Goal: Information Seeking & Learning: Compare options

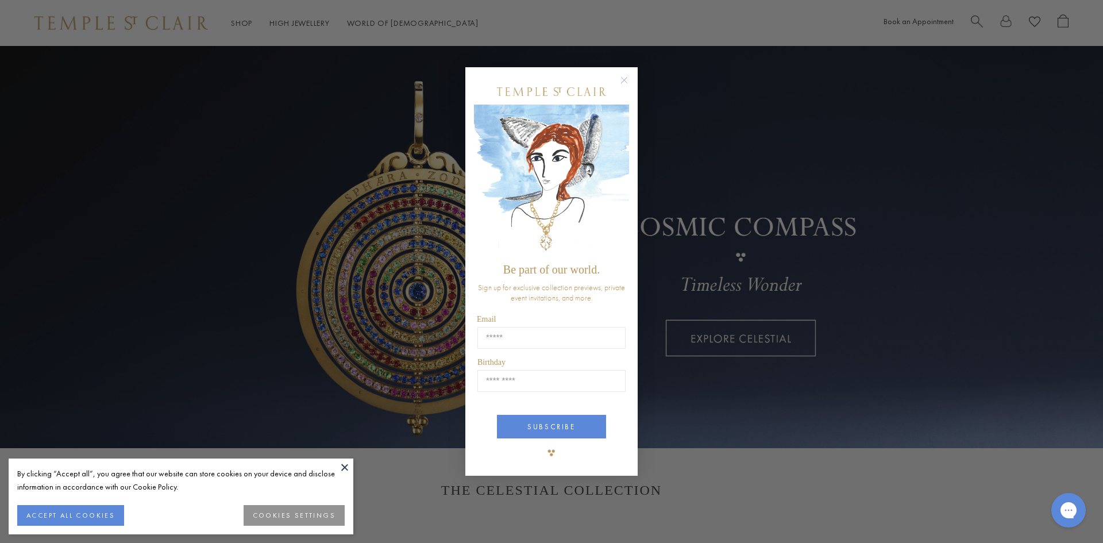
click at [630, 83] on circle "Close dialog" at bounding box center [625, 80] width 14 height 14
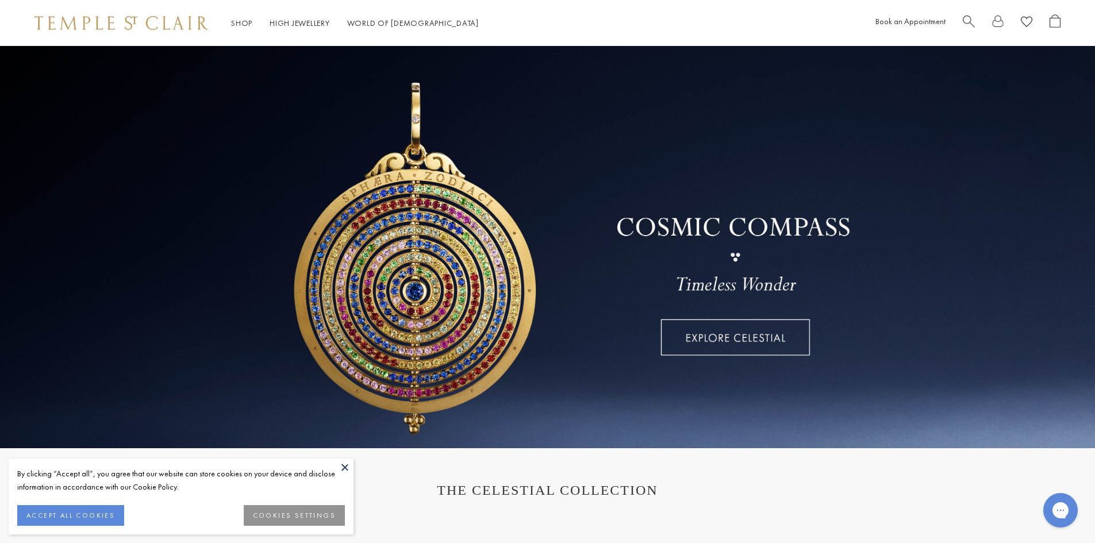
click at [344, 471] on button at bounding box center [344, 467] width 17 height 17
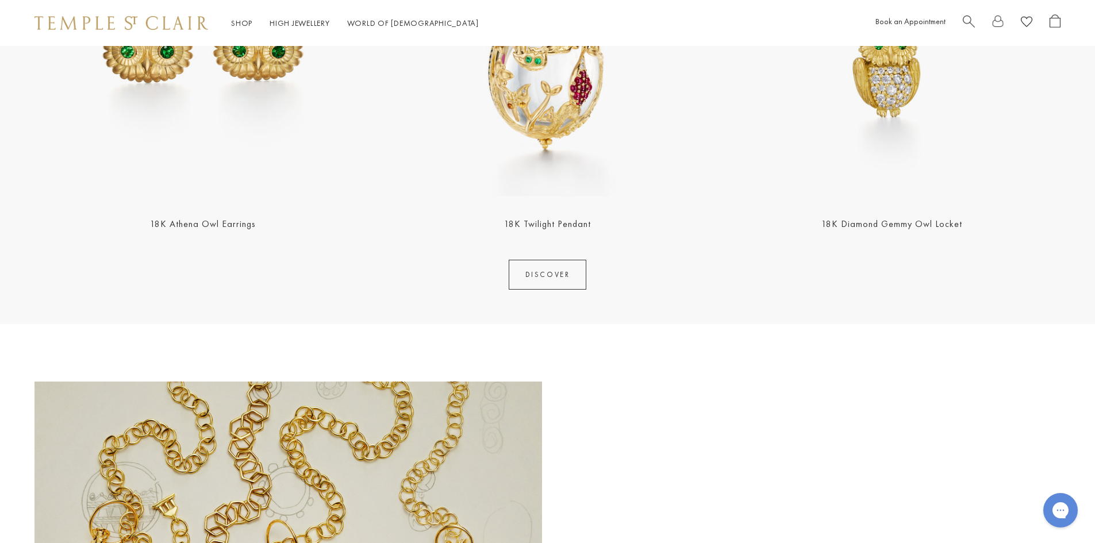
scroll to position [1624, 0]
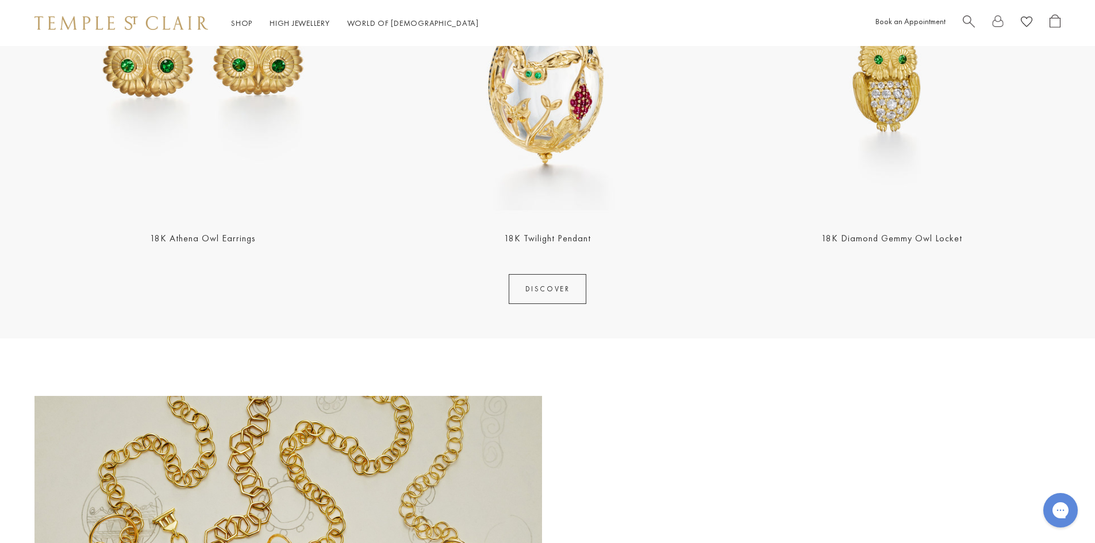
click at [234, 130] on img at bounding box center [202, 49] width 337 height 337
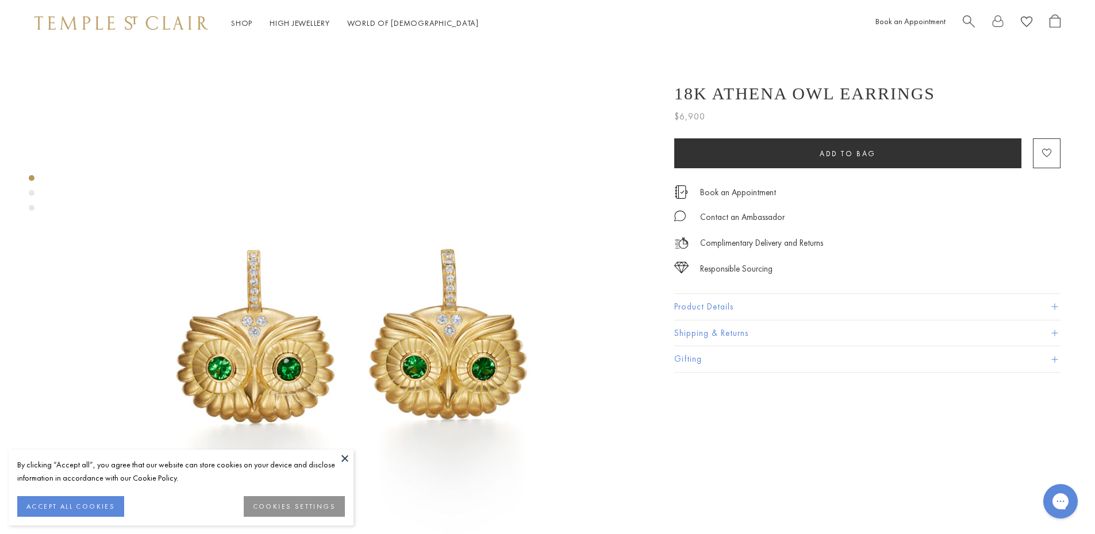
click at [1053, 309] on span at bounding box center [1054, 307] width 6 height 6
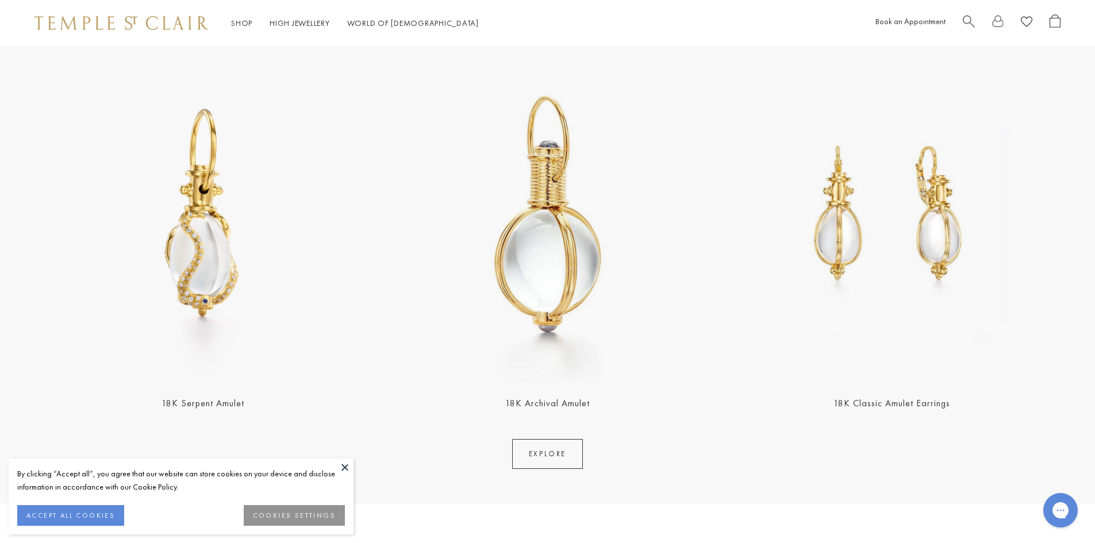
scroll to position [2672, 0]
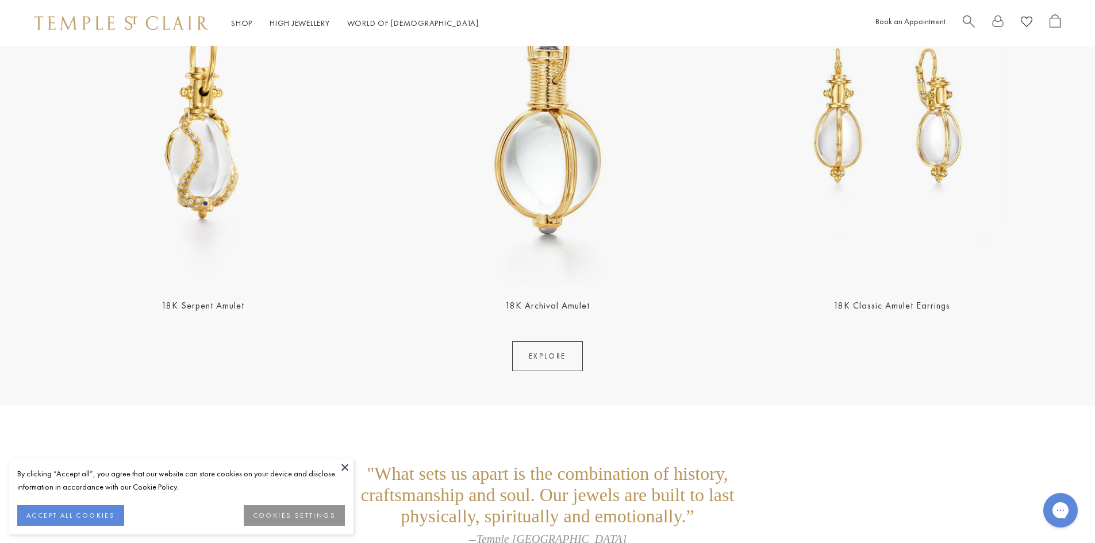
click at [548, 367] on link "EXPLORE" at bounding box center [547, 356] width 71 height 30
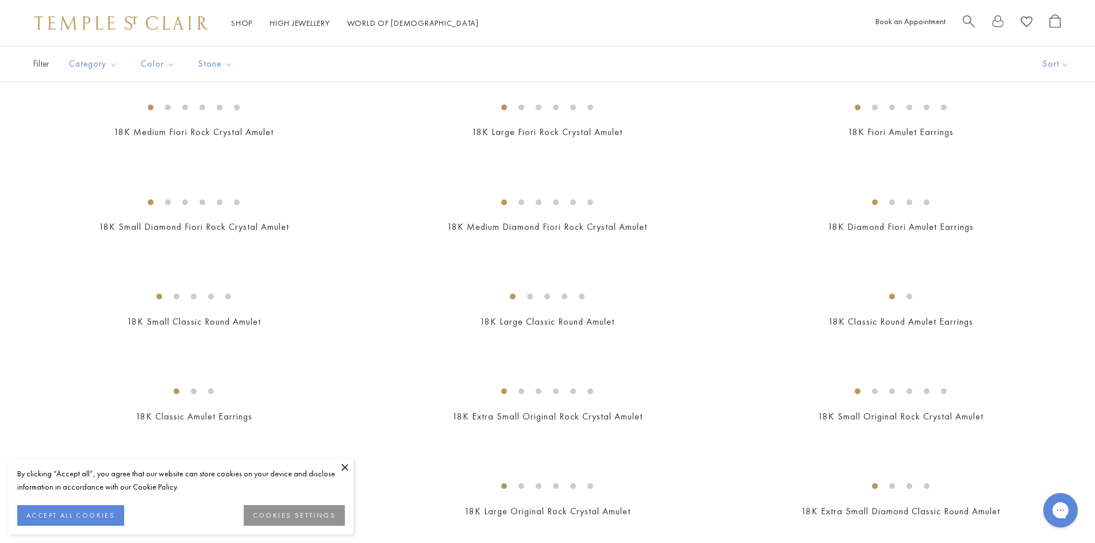
scroll to position [640, 0]
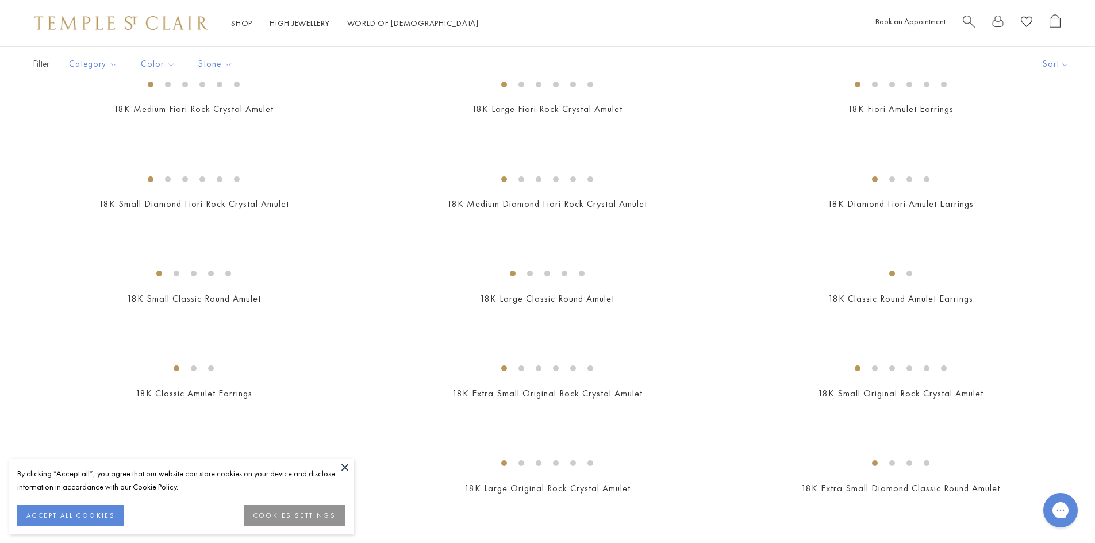
click at [351, 465] on button at bounding box center [344, 467] width 17 height 17
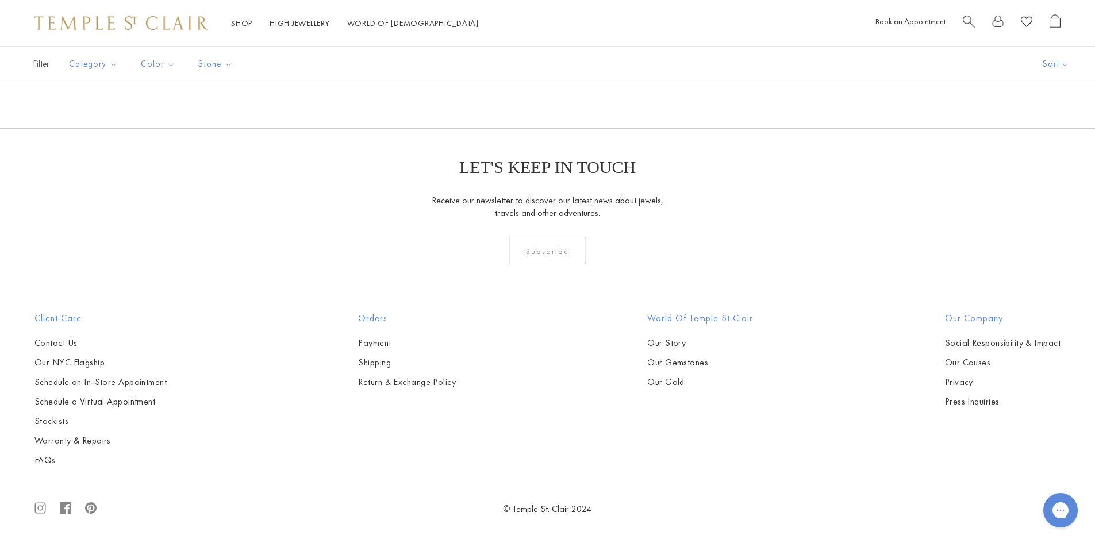
scroll to position [0, 0]
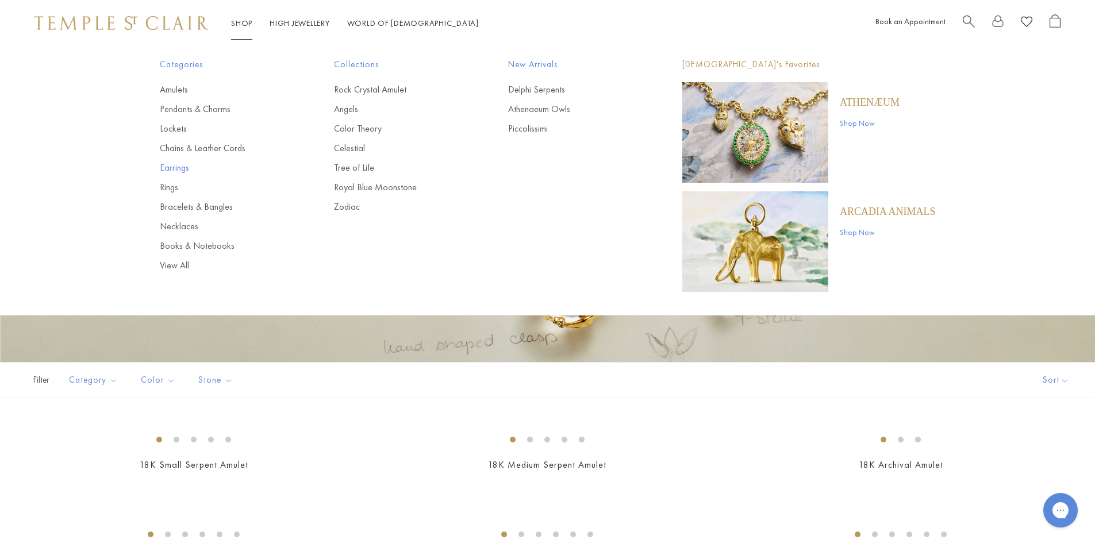
click at [167, 165] on link "Earrings" at bounding box center [224, 167] width 128 height 13
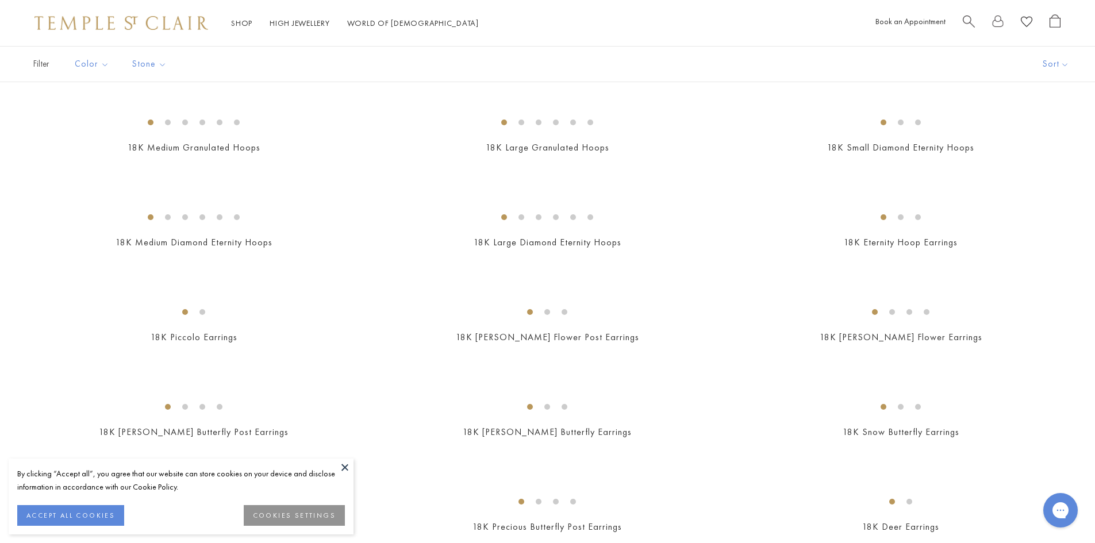
scroll to position [1331, 0]
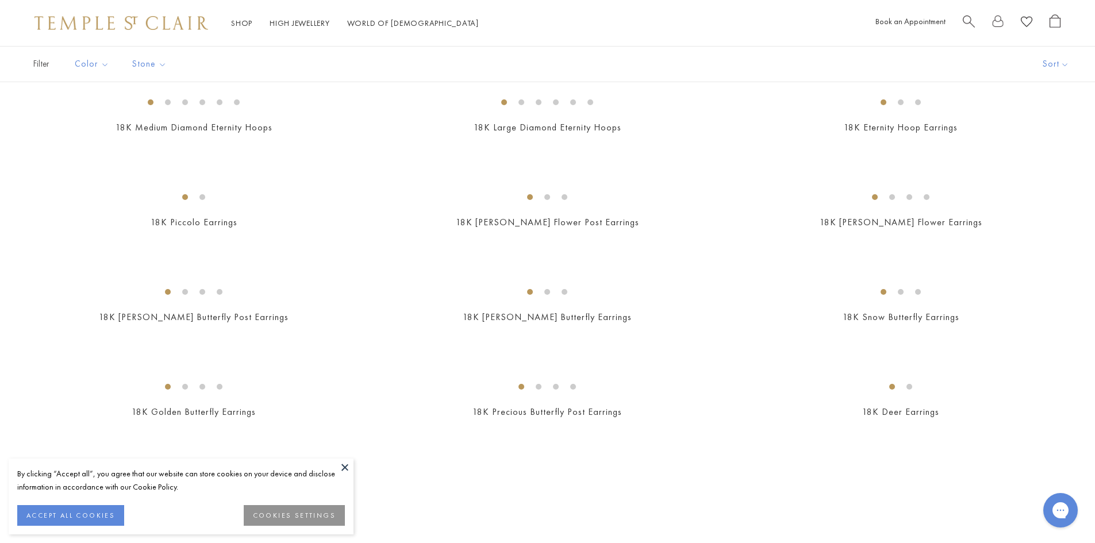
click at [345, 464] on button at bounding box center [344, 467] width 17 height 17
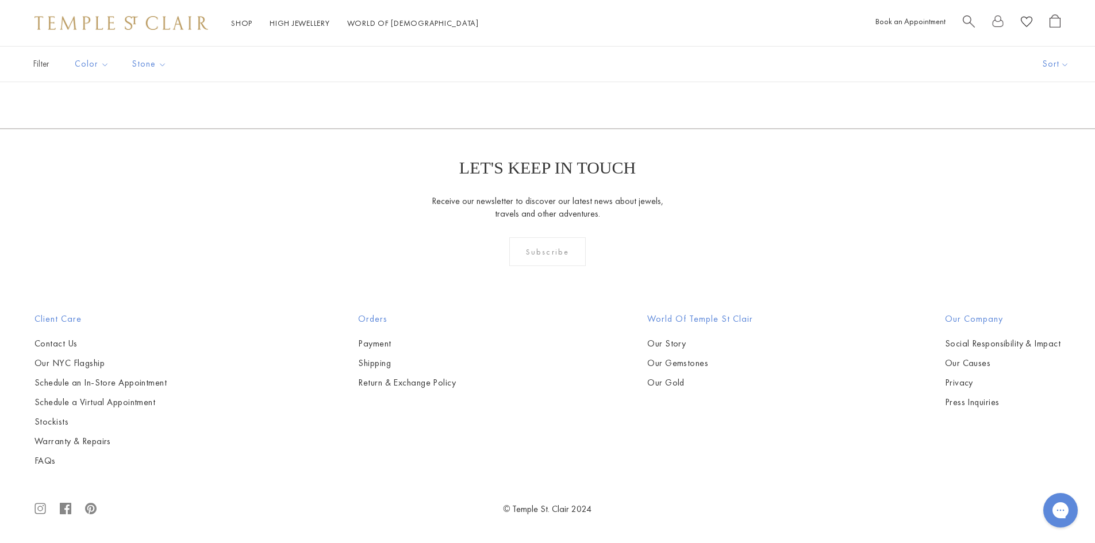
scroll to position [7026, 0]
click at [527, 82] on link "2" at bounding box center [528, 67] width 37 height 32
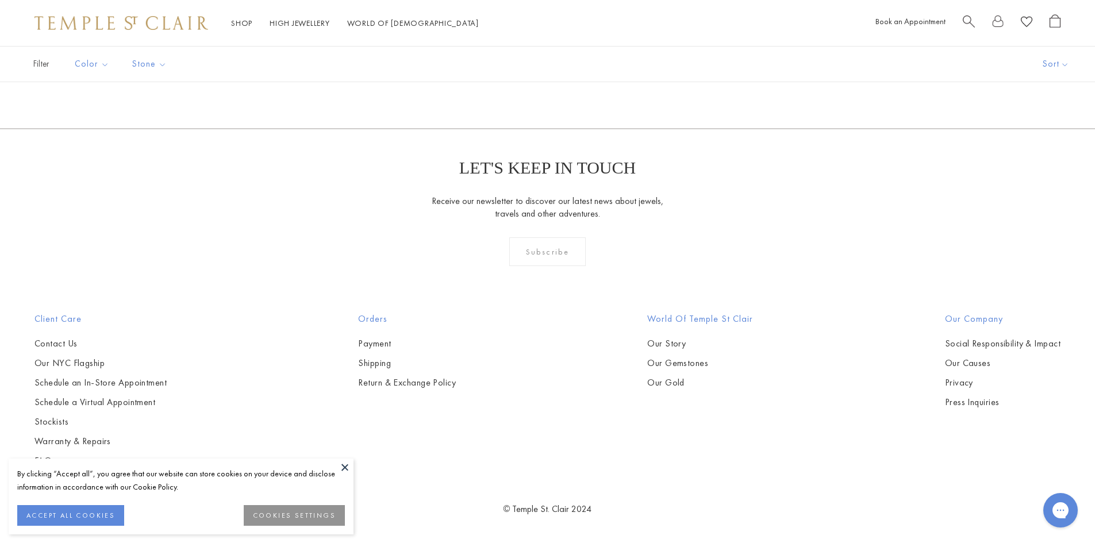
scroll to position [6770, 0]
click at [578, 82] on link "3" at bounding box center [583, 67] width 37 height 32
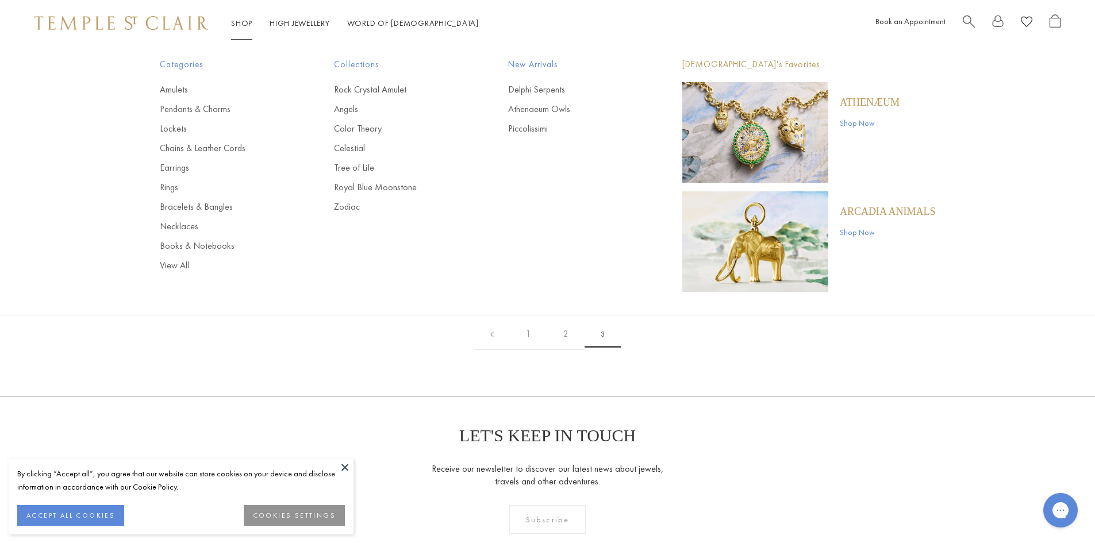
click at [244, 21] on link "Shop Shop" at bounding box center [241, 23] width 21 height 10
click at [193, 112] on link "Pendants & Charms" at bounding box center [224, 109] width 128 height 13
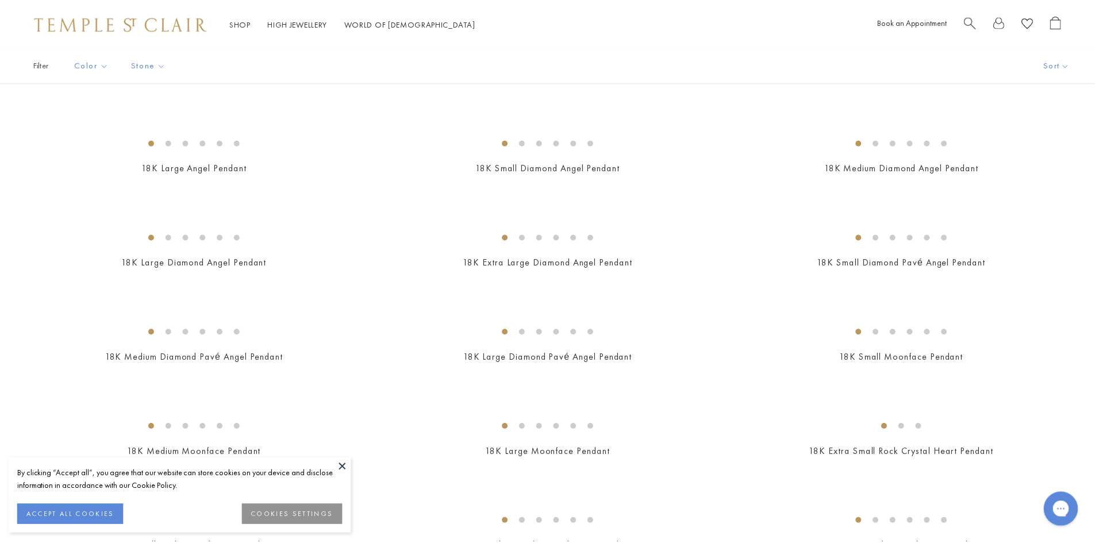
scroll to position [530, 0]
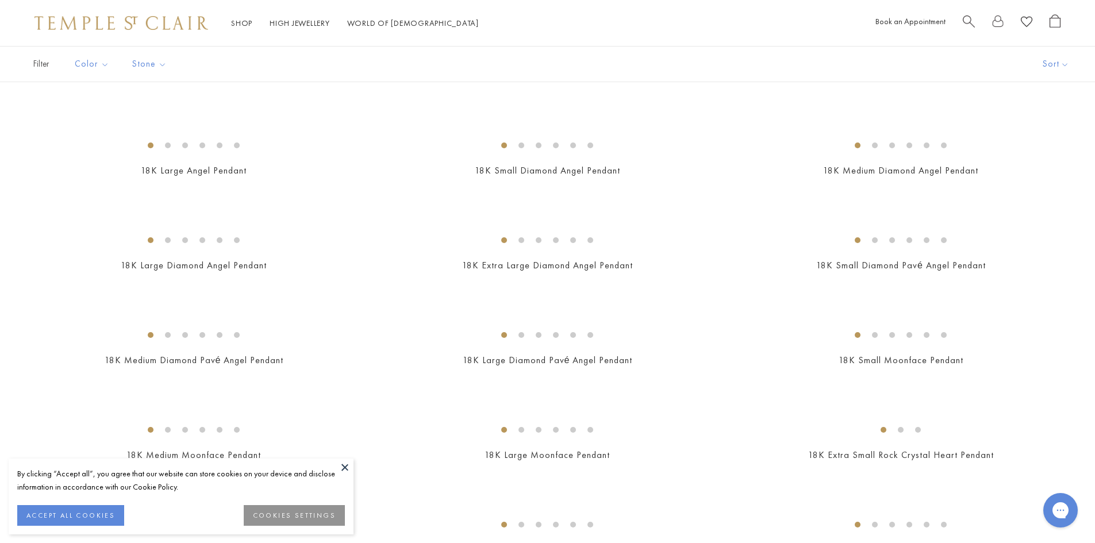
click at [346, 465] on button at bounding box center [344, 467] width 17 height 17
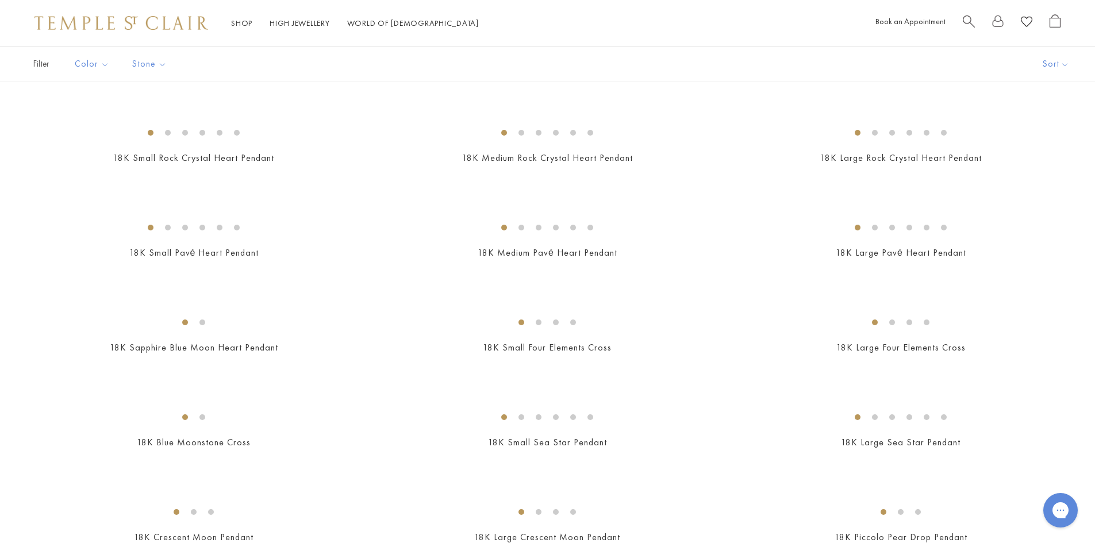
scroll to position [964, 0]
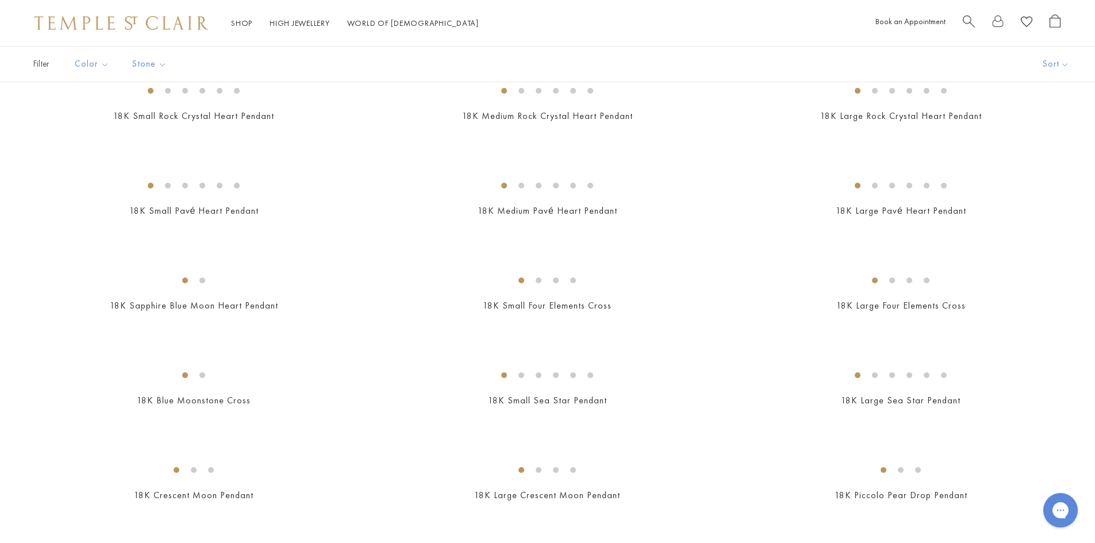
click at [0, 0] on img at bounding box center [0, 0] width 0 height 0
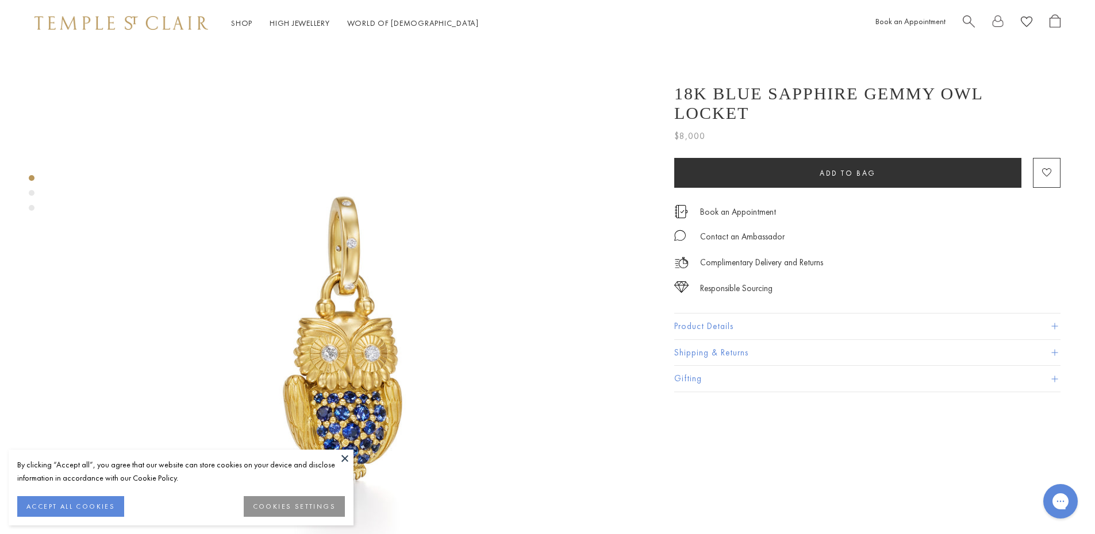
click at [348, 457] on button at bounding box center [344, 458] width 17 height 17
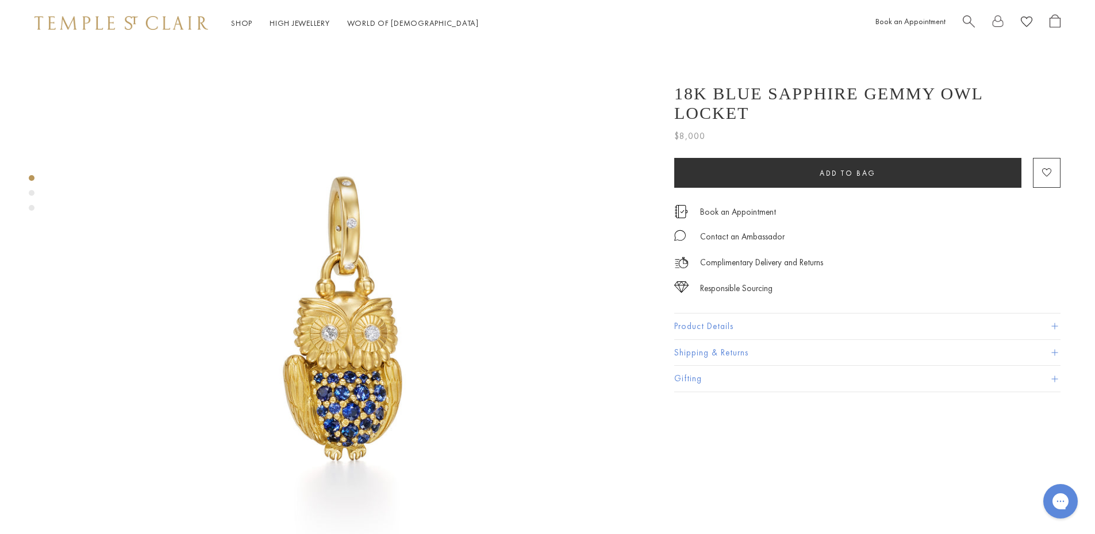
scroll to position [27, 0]
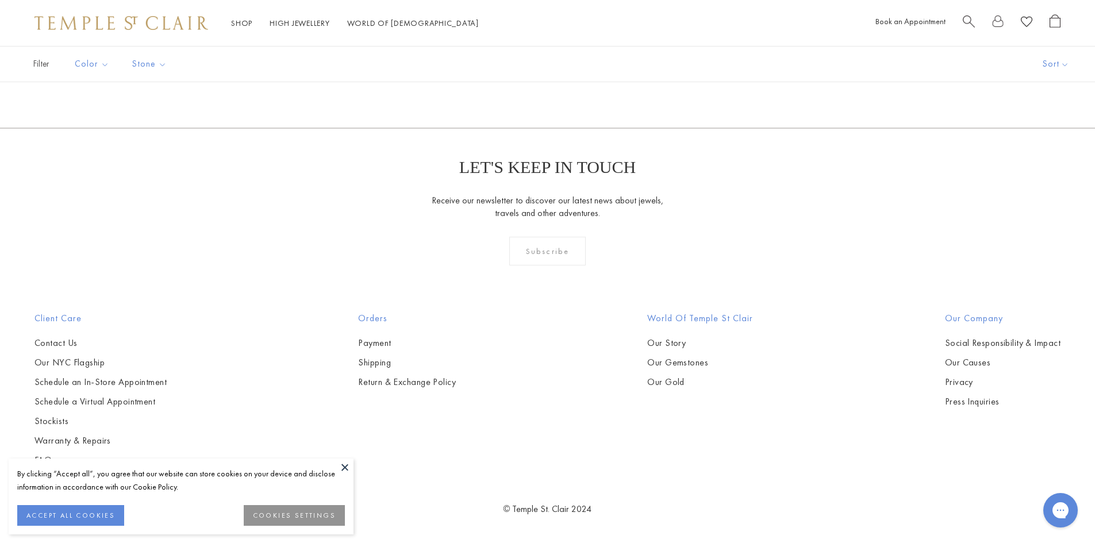
scroll to position [3417, 0]
click at [0, 0] on img at bounding box center [0, 0] width 0 height 0
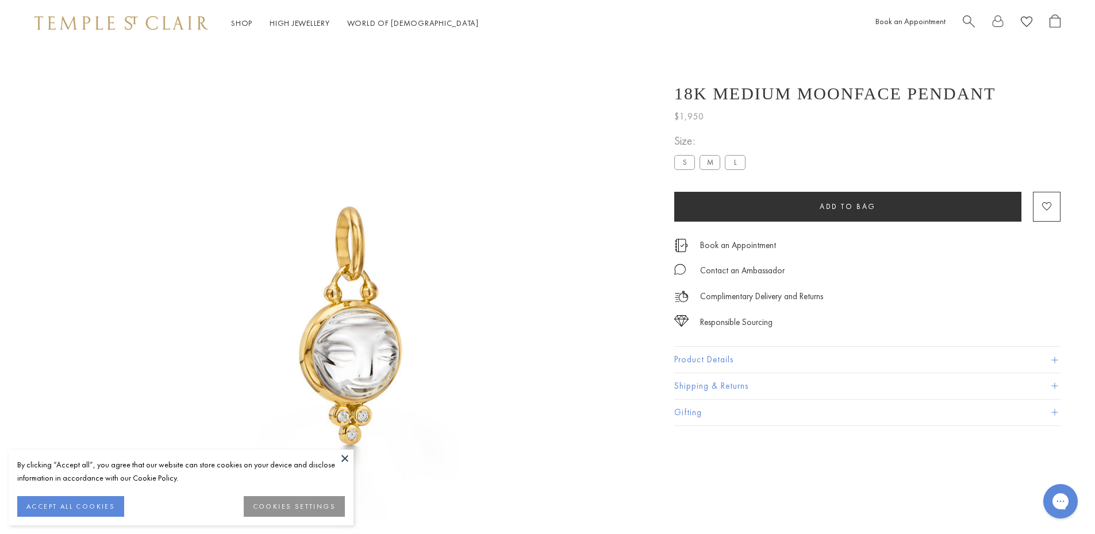
scroll to position [46, 0]
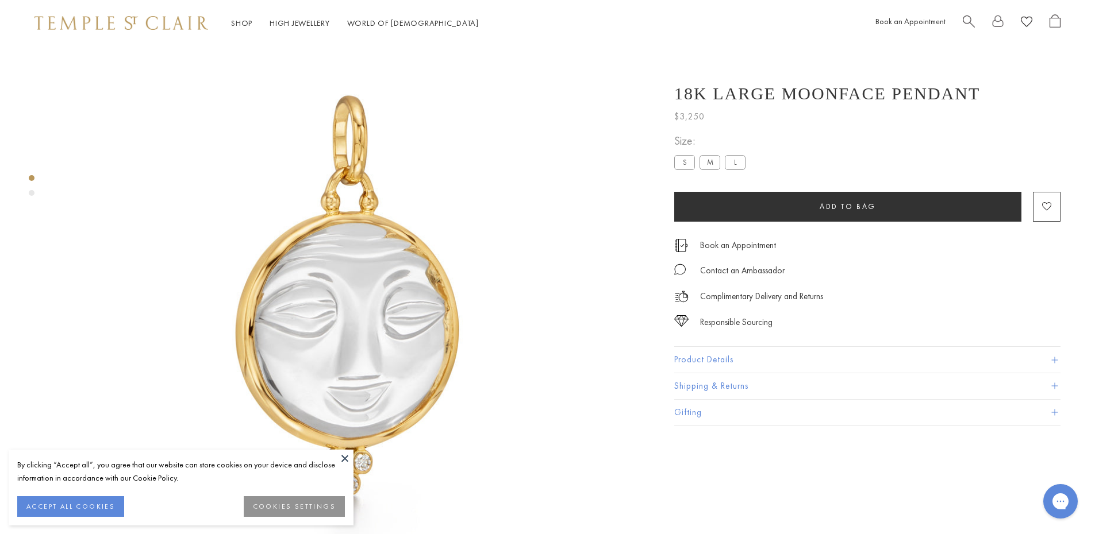
click at [342, 456] on button at bounding box center [344, 458] width 17 height 17
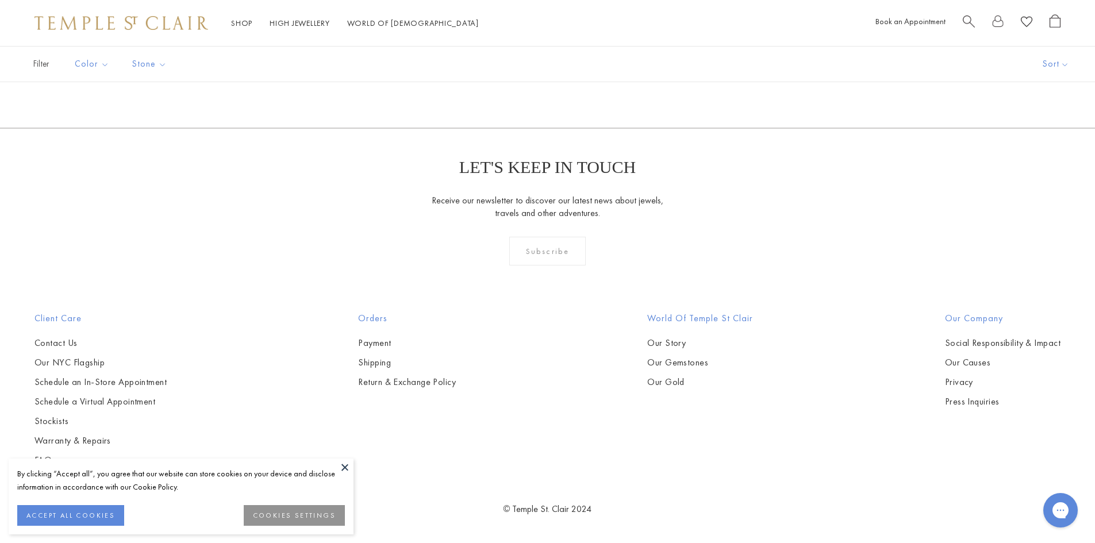
scroll to position [8760, 0]
click at [530, 82] on link "2" at bounding box center [528, 66] width 37 height 32
click at [586, 82] on link "3" at bounding box center [583, 67] width 37 height 32
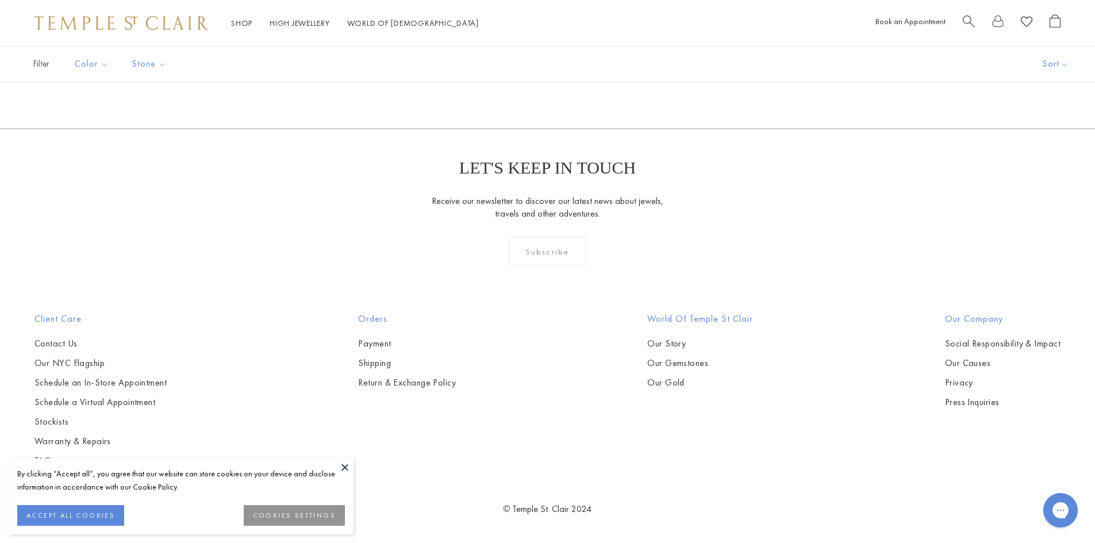
click at [529, 82] on link "1" at bounding box center [528, 67] width 37 height 32
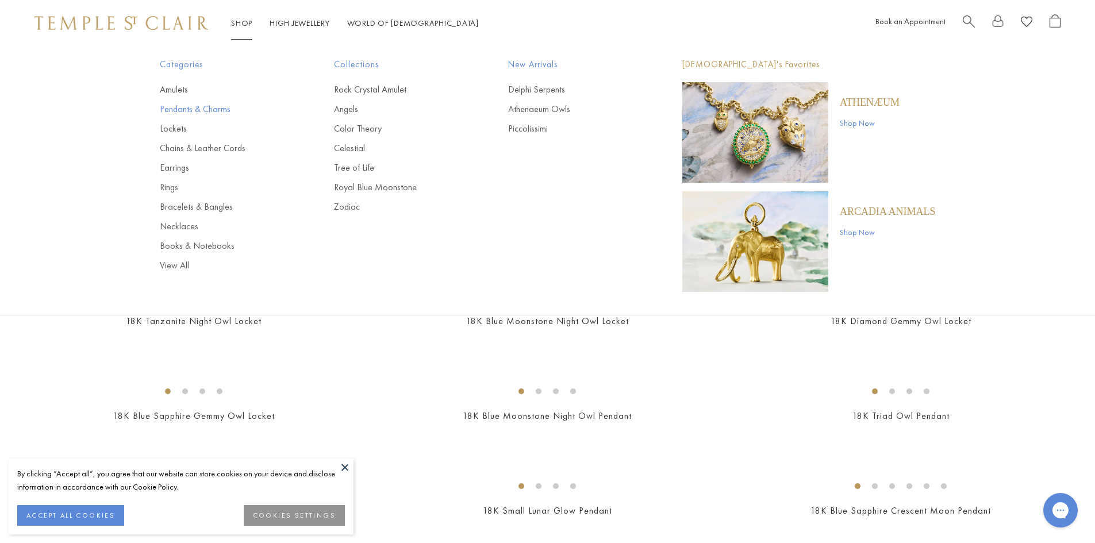
click at [201, 105] on link "Pendants & Charms" at bounding box center [224, 109] width 128 height 13
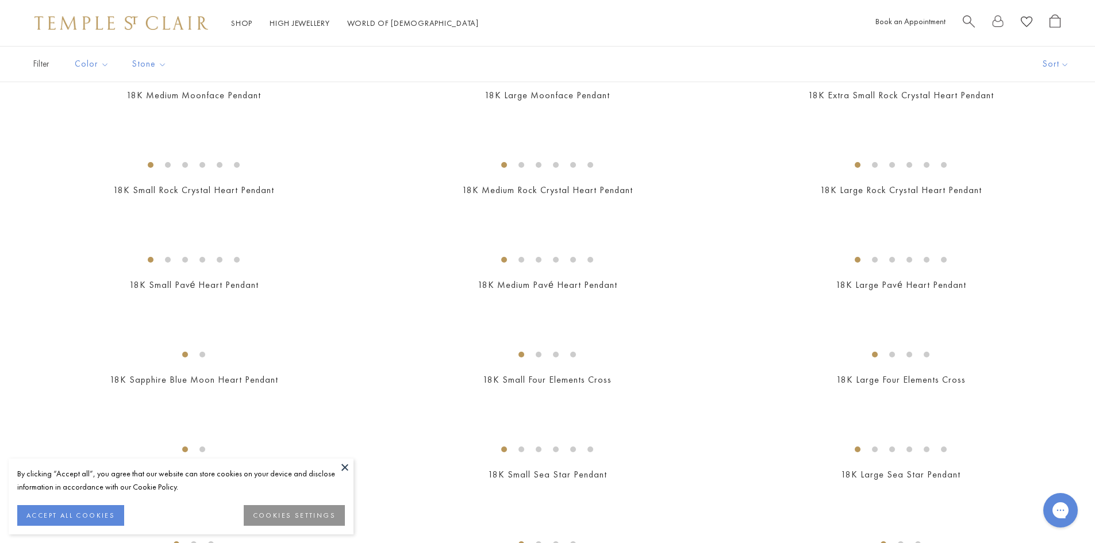
scroll to position [911, 0]
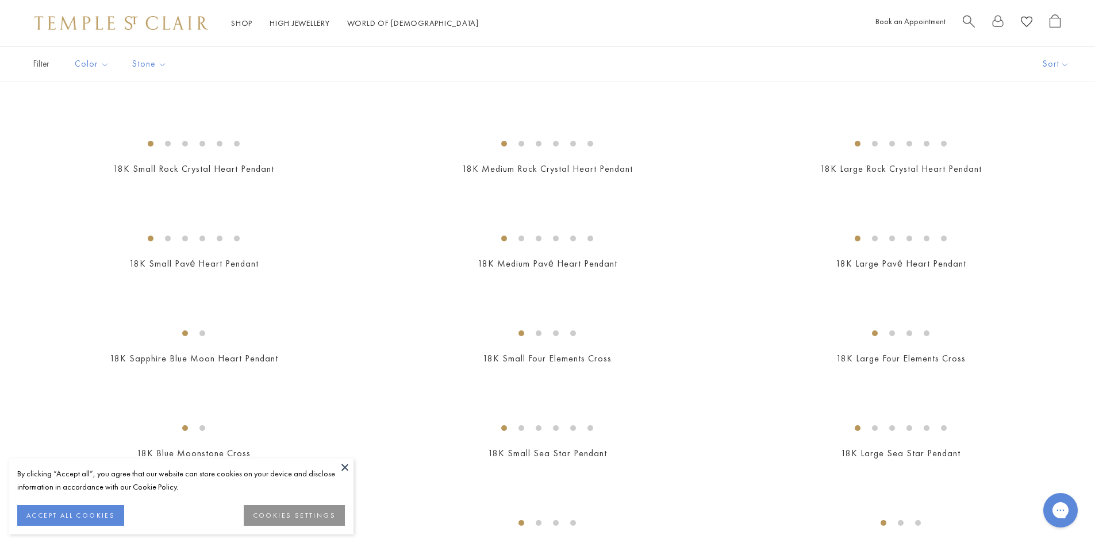
click at [0, 0] on img at bounding box center [0, 0] width 0 height 0
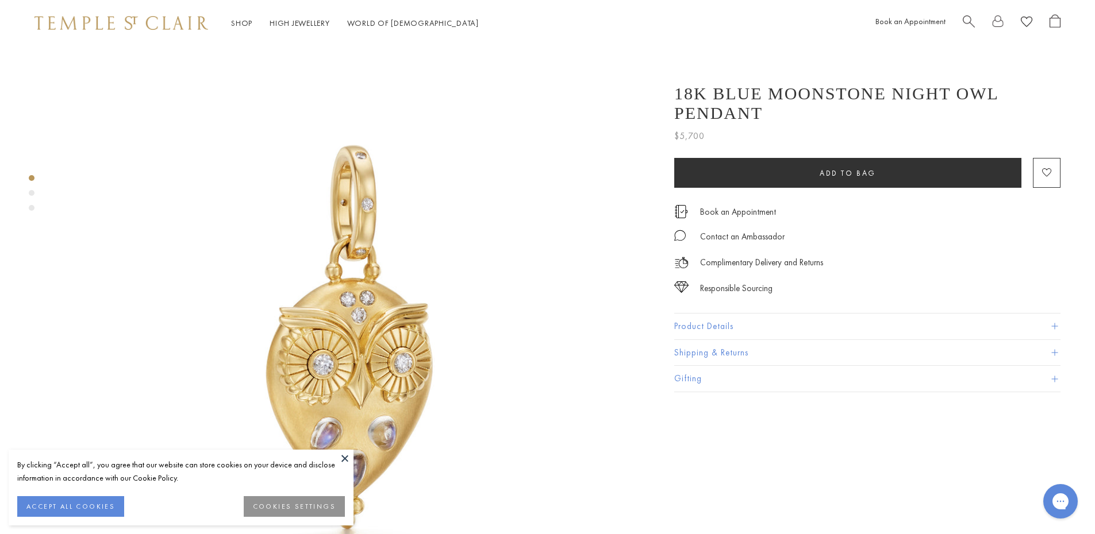
click at [1051, 314] on button "Product Details" at bounding box center [867, 327] width 386 height 26
